Goal: Information Seeking & Learning: Compare options

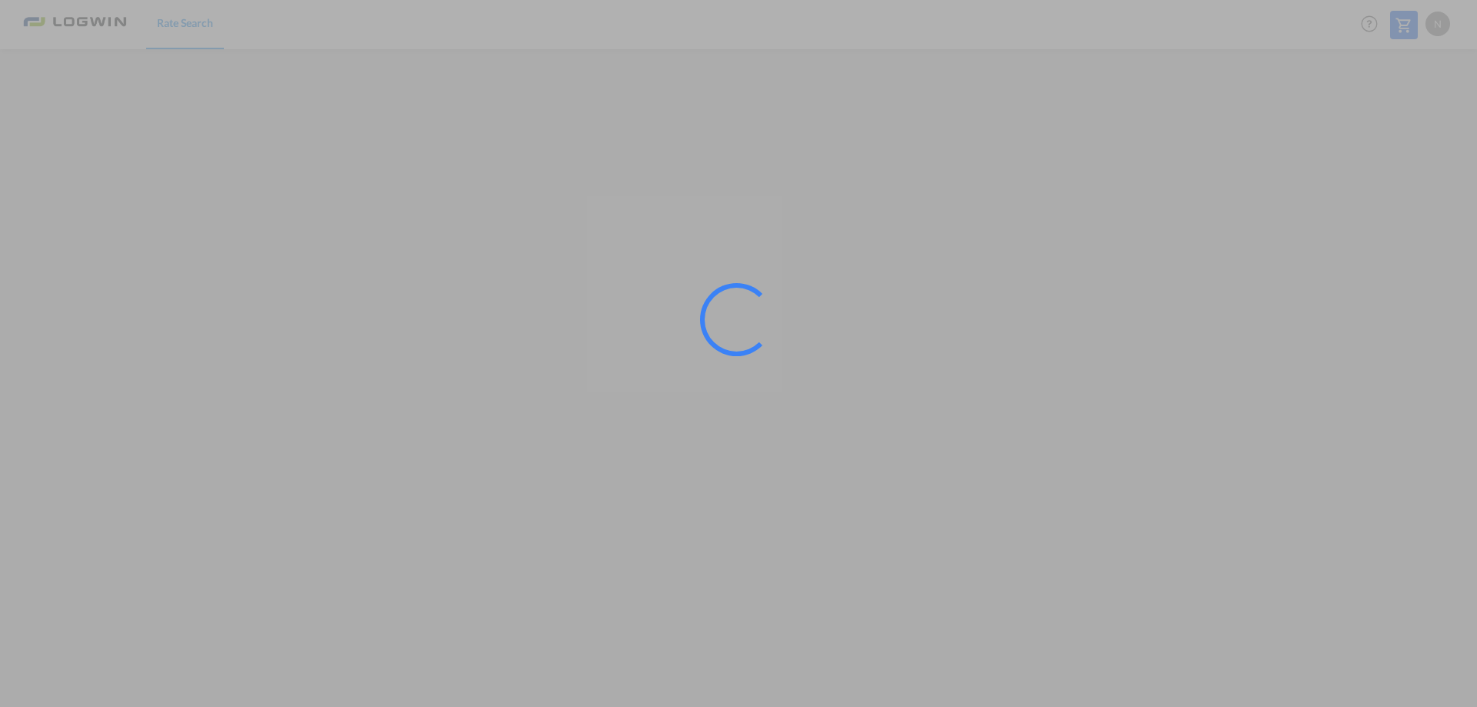
click at [1302, 608] on div at bounding box center [738, 353] width 1477 height 707
